Goal: Find specific page/section: Find specific page/section

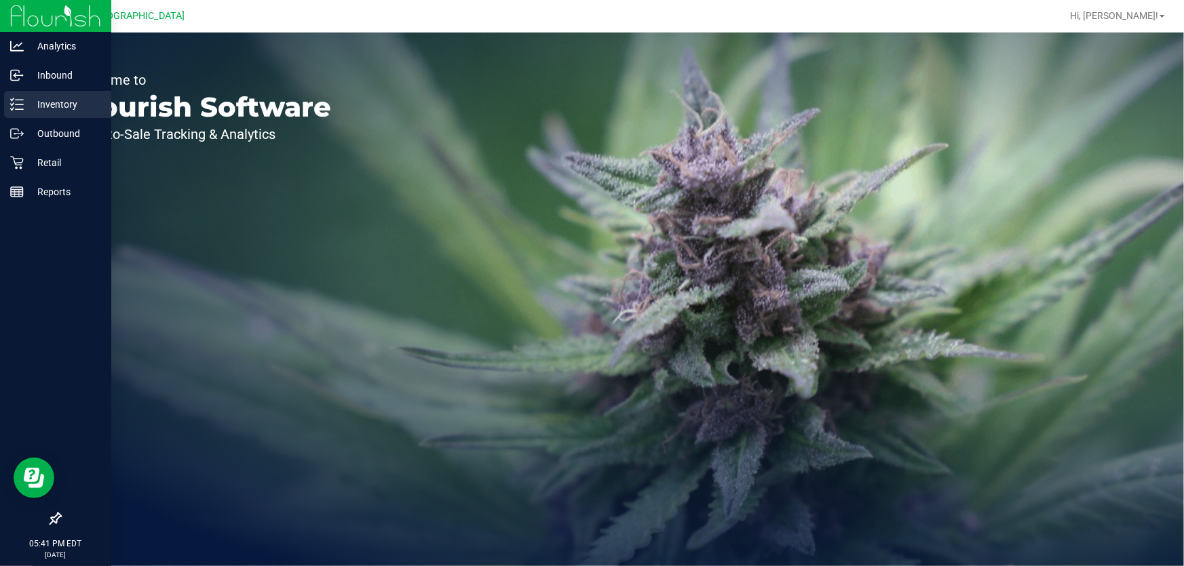
click at [44, 103] on p "Inventory" at bounding box center [64, 104] width 81 height 16
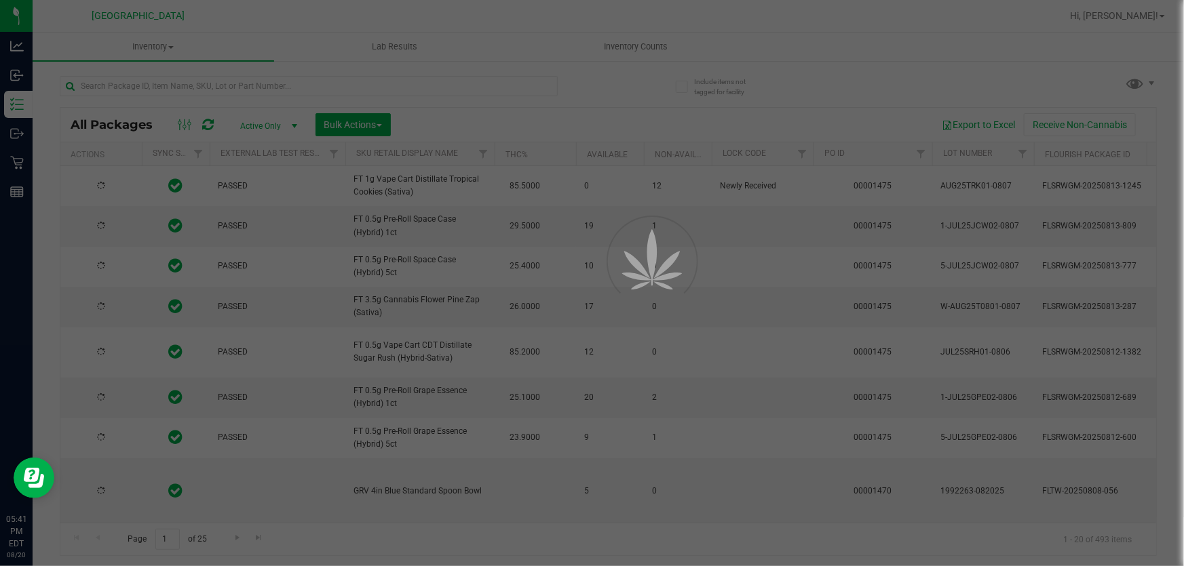
click at [187, 81] on div at bounding box center [592, 283] width 1184 height 566
click at [182, 85] on input "text" at bounding box center [309, 86] width 498 height 20
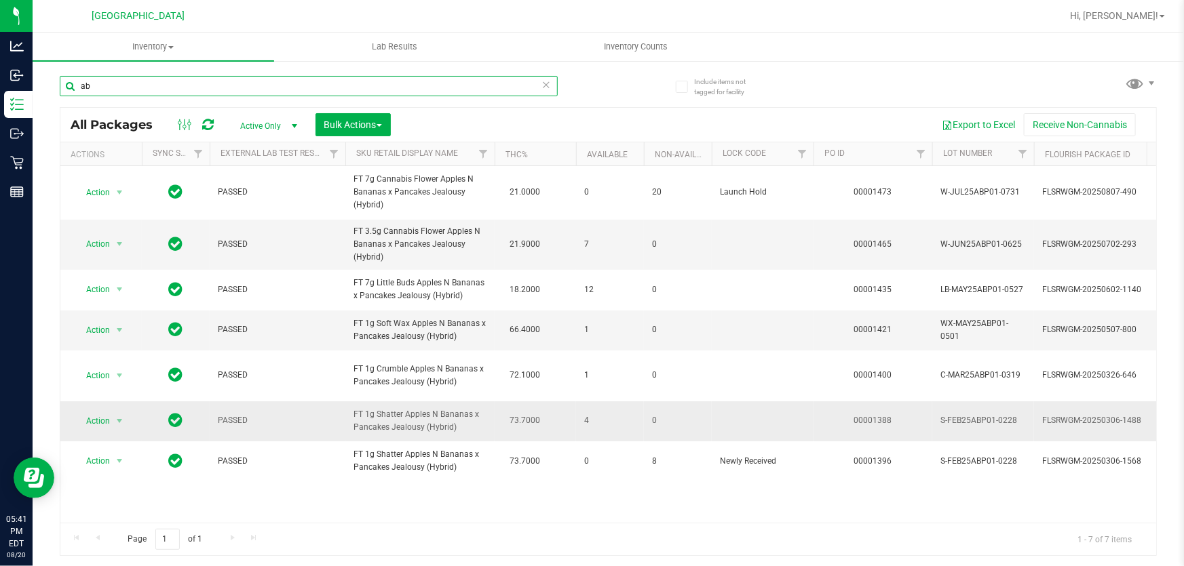
type input "a"
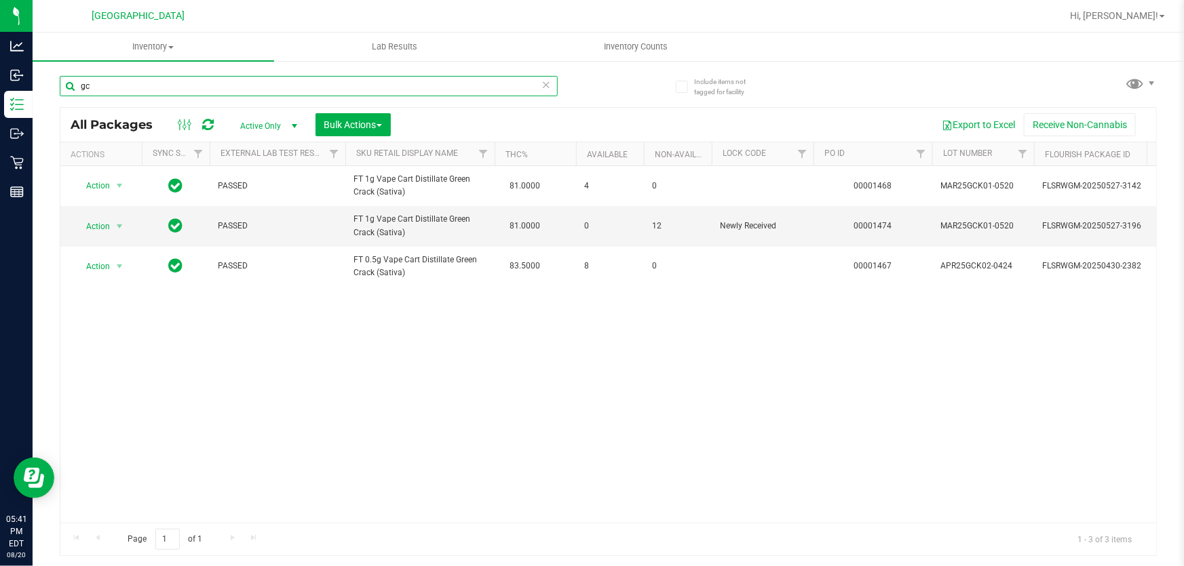
type input "g"
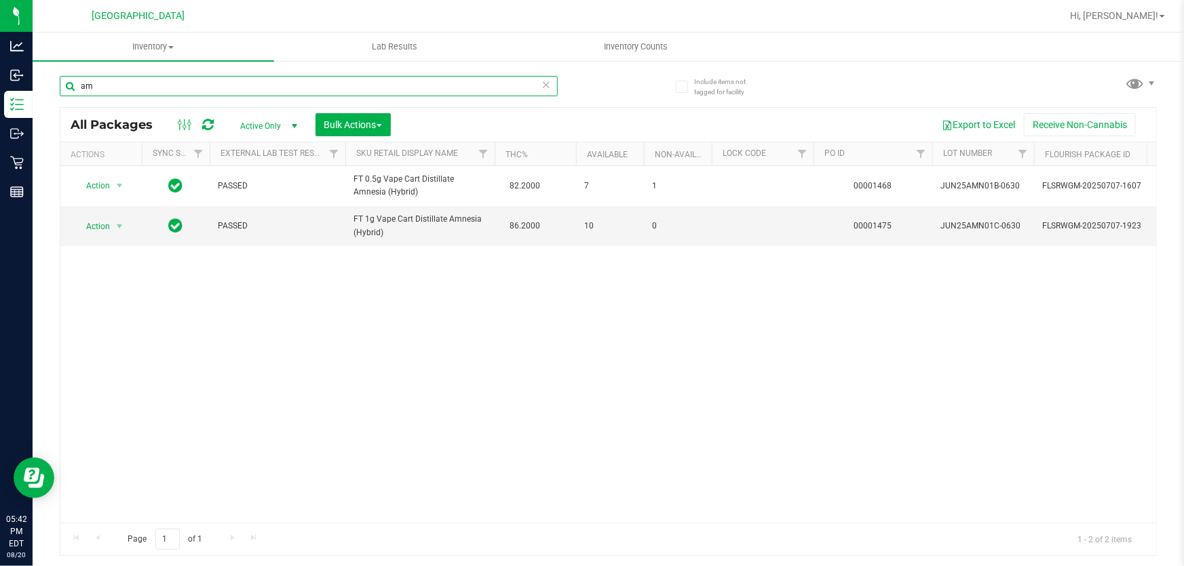
type input "a"
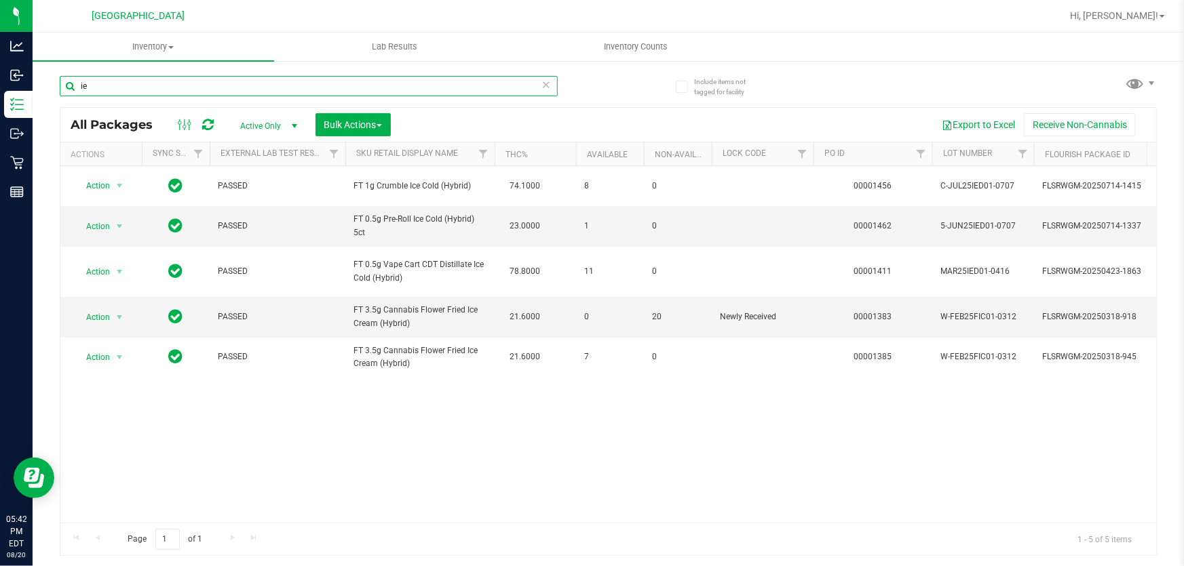
type input "i"
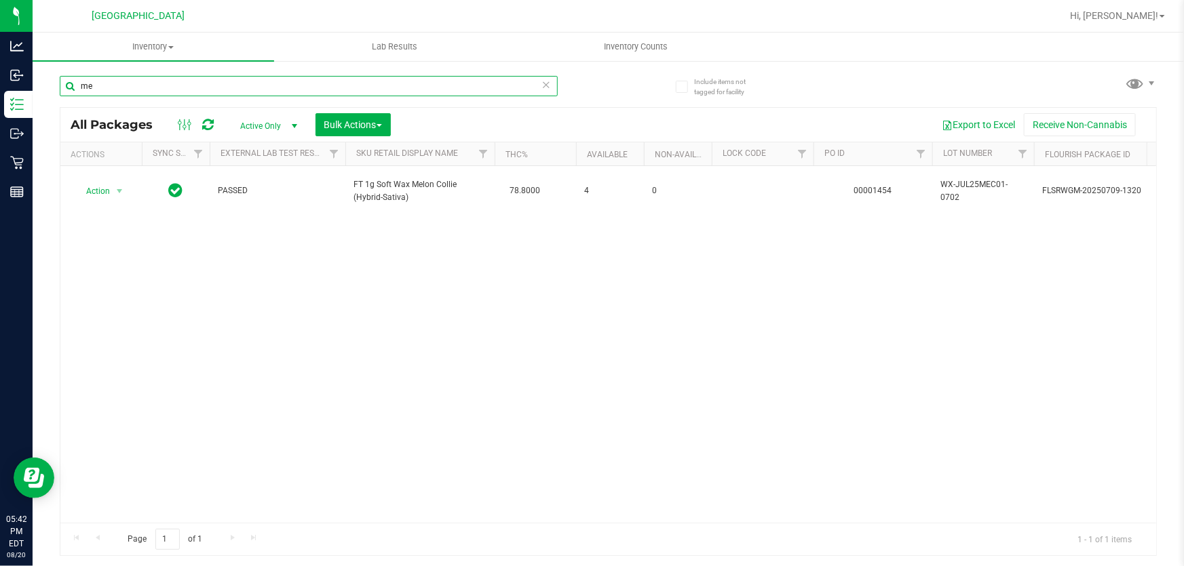
type input "m"
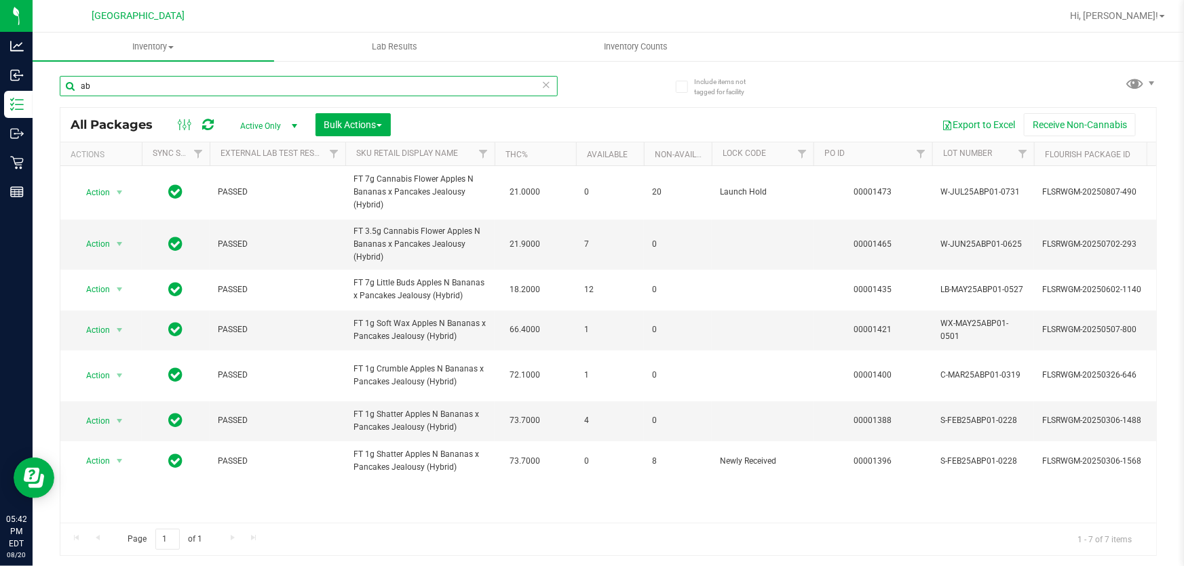
type input "a"
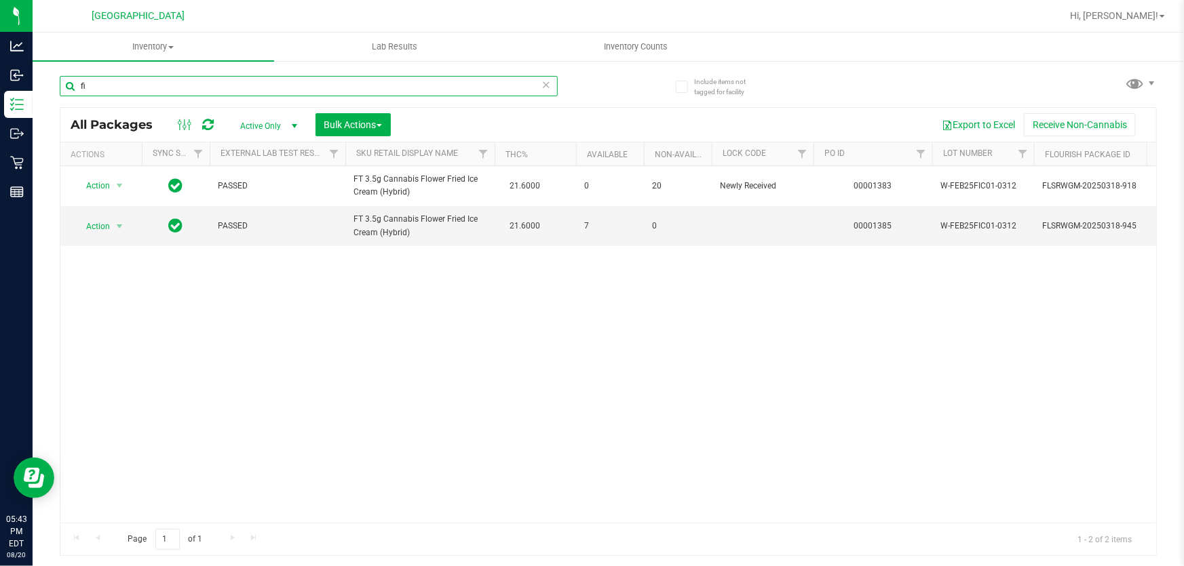
type input "f"
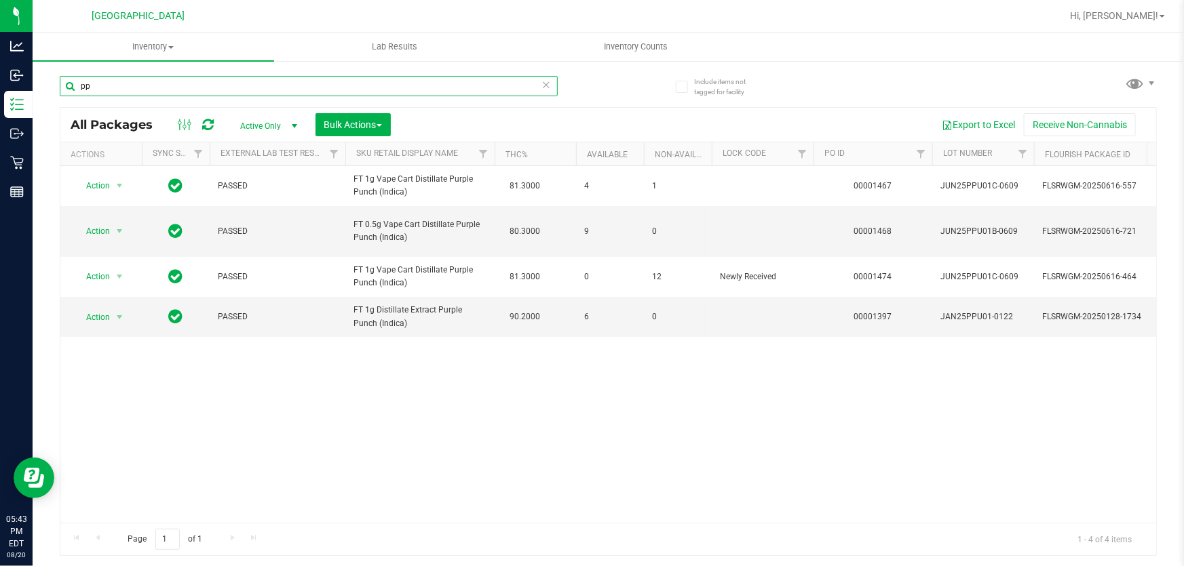
type input "p"
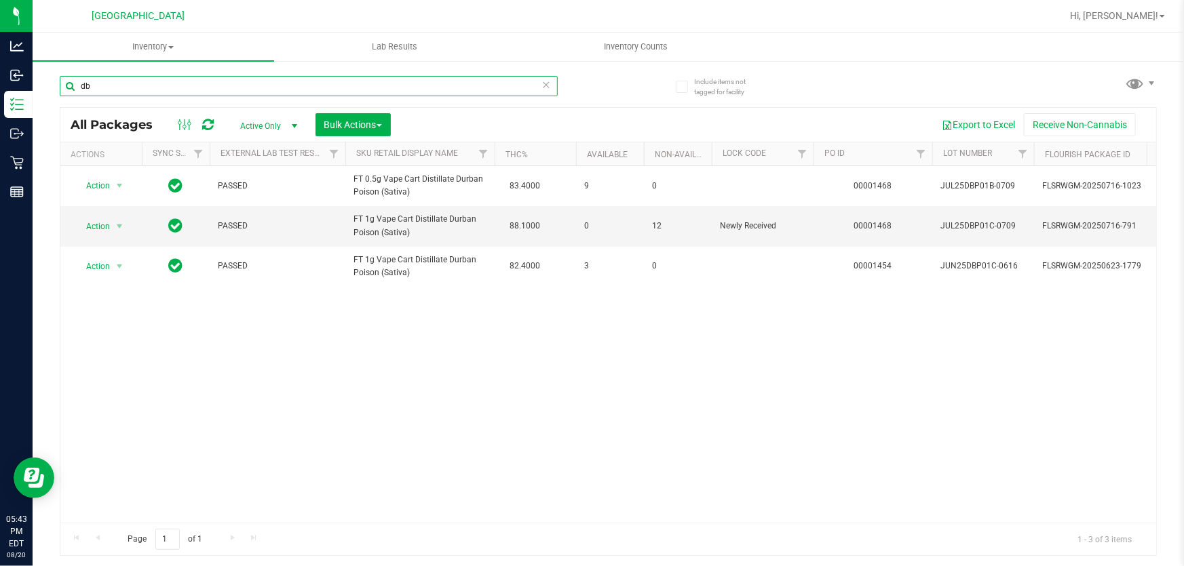
type input "d"
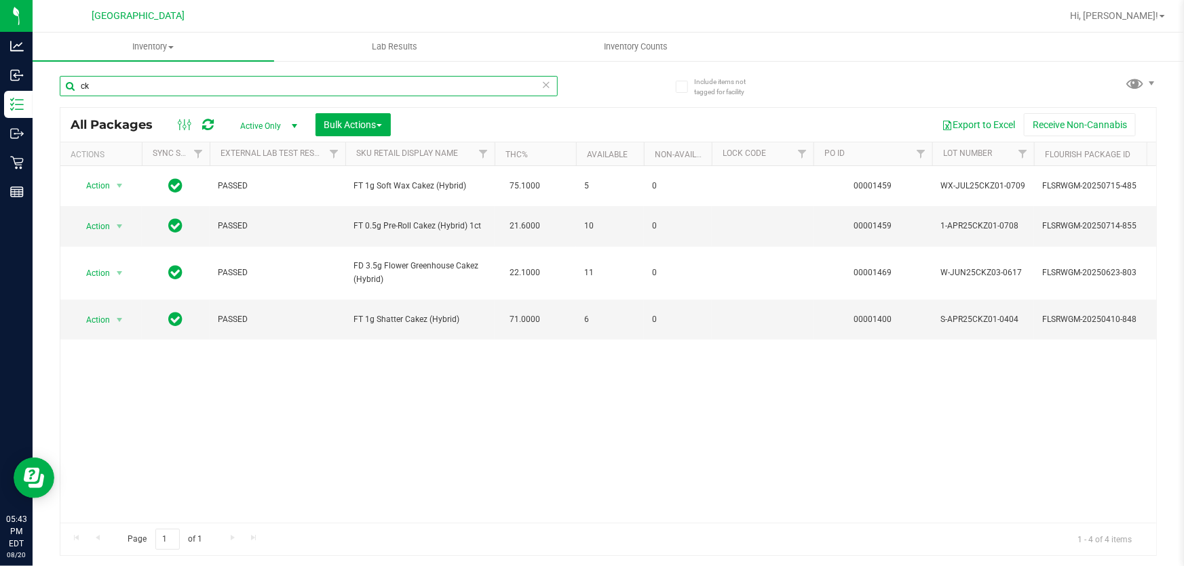
type input "c"
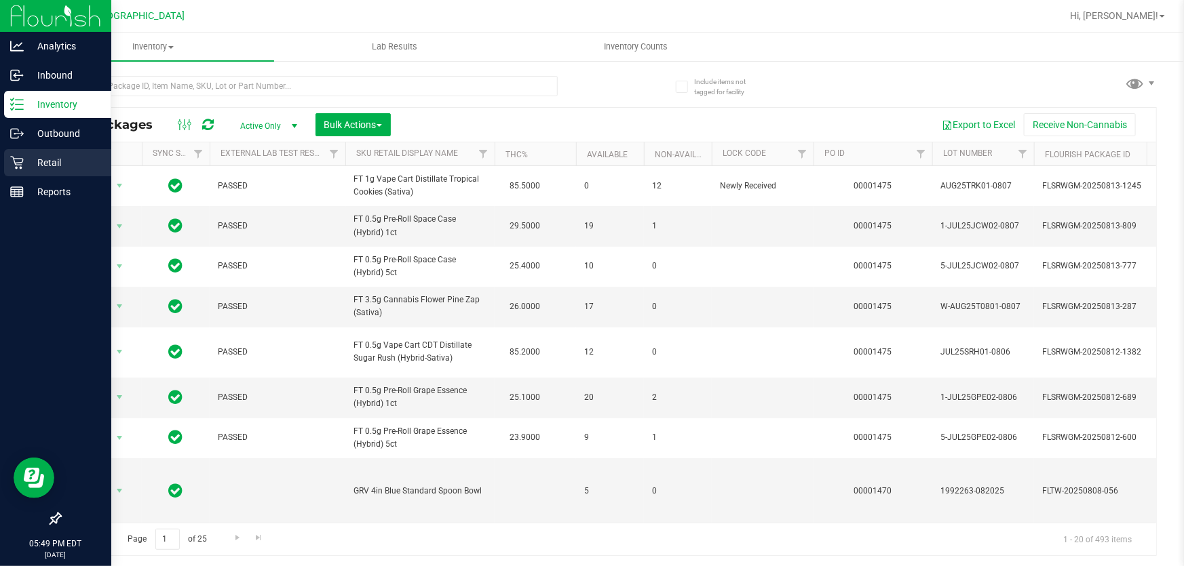
click at [59, 161] on p "Retail" at bounding box center [64, 163] width 81 height 16
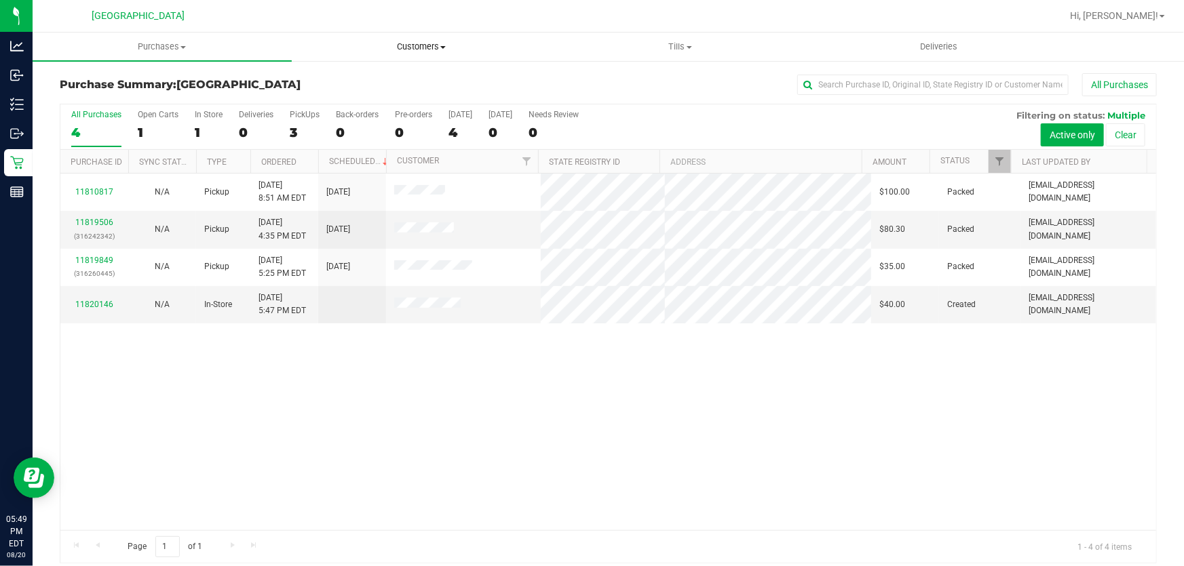
click at [411, 39] on uib-tab-heading "Customers All customers Add a new customer All physicians" at bounding box center [421, 46] width 258 height 27
click at [396, 78] on li "All customers" at bounding box center [421, 82] width 259 height 16
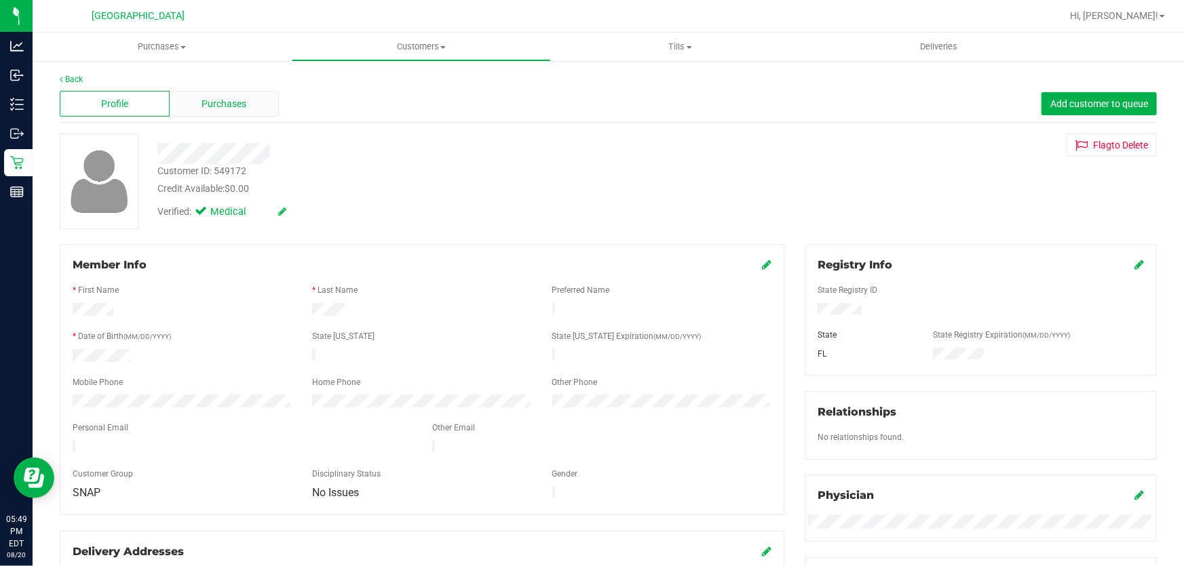
click at [203, 114] on div "Purchases" at bounding box center [225, 104] width 110 height 26
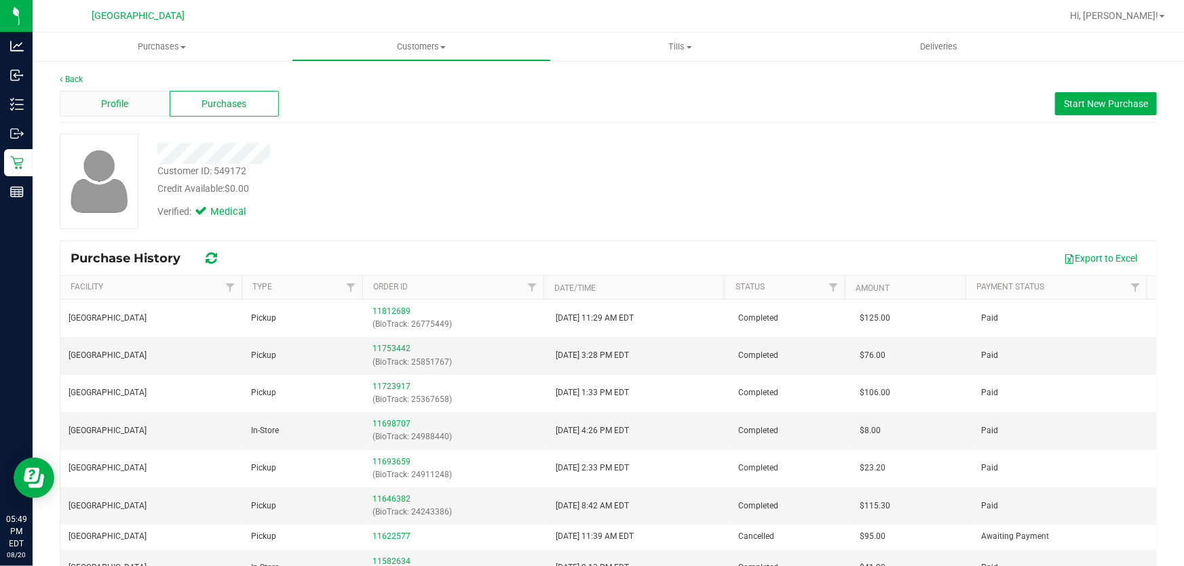
click at [109, 109] on span "Profile" at bounding box center [114, 104] width 27 height 14
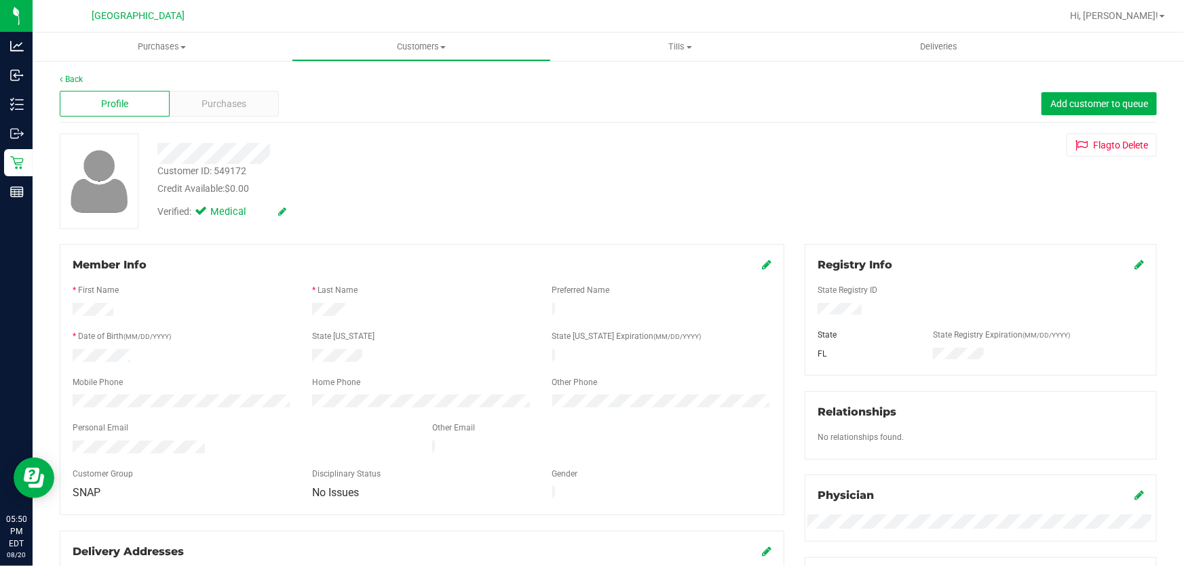
click at [136, 234] on div "Back Profile Purchases Add customer to queue Customer ID: 549172 Credit Availab…" at bounding box center [608, 506] width 1097 height 866
click at [231, 176] on div "Customer ID: 549172" at bounding box center [201, 171] width 89 height 14
copy div "549172"
click at [148, 149] on div at bounding box center [426, 153] width 559 height 21
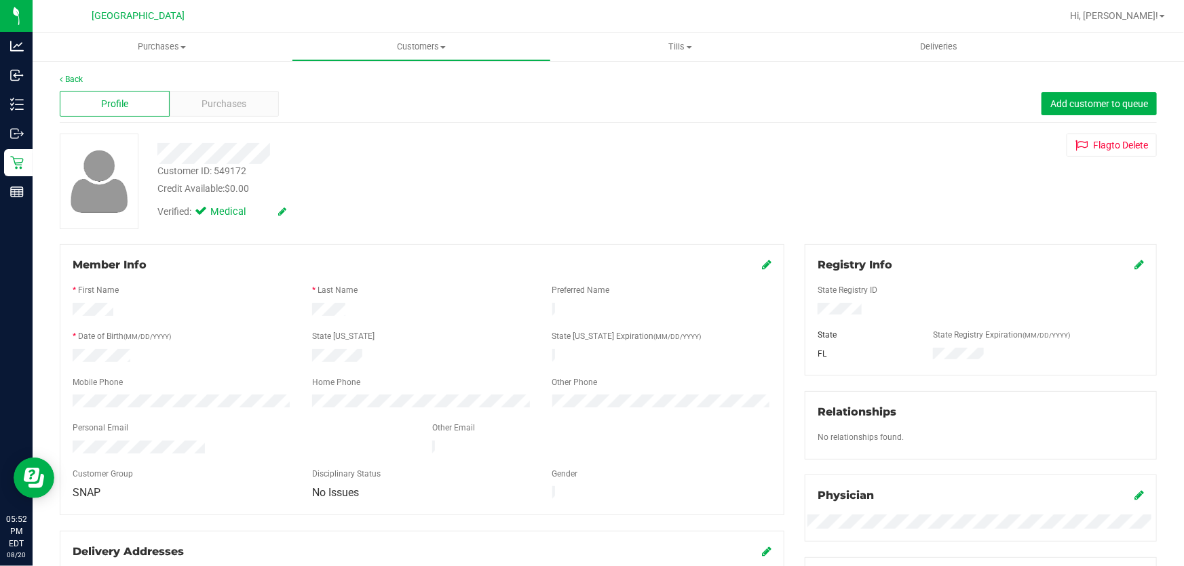
click at [212, 170] on div "Customer ID: 549172" at bounding box center [201, 171] width 89 height 14
click at [223, 164] on div "Customer ID: 549172" at bounding box center [201, 171] width 89 height 14
copy div "549172"
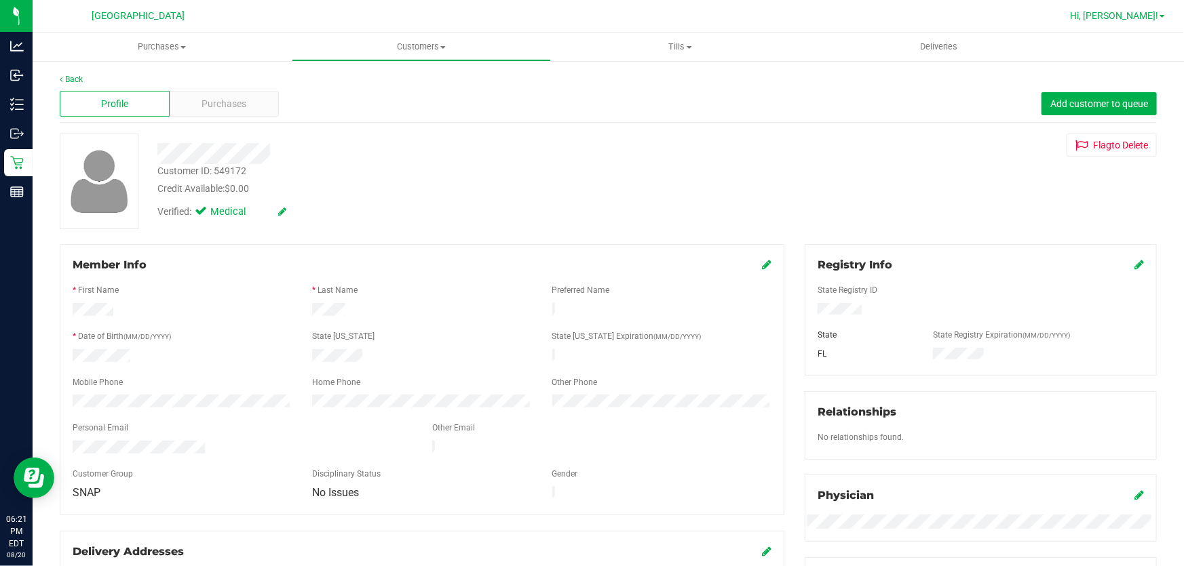
click at [1118, 15] on span "Hi, [PERSON_NAME]!" at bounding box center [1114, 15] width 88 height 11
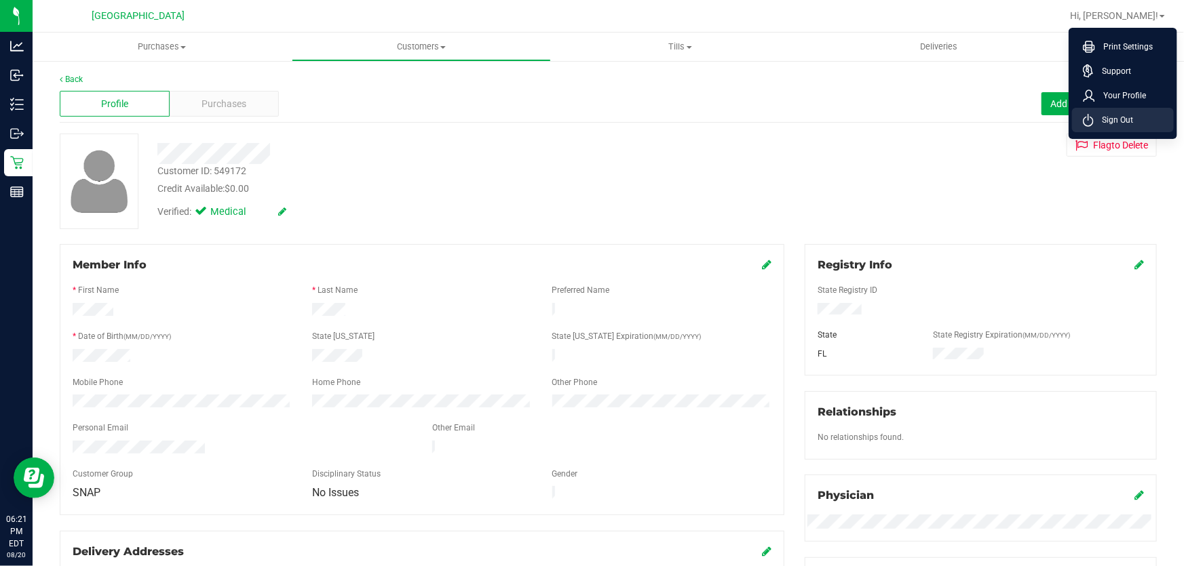
click at [1111, 115] on span "Sign Out" at bounding box center [1112, 120] width 39 height 14
